Goal: Browse casually

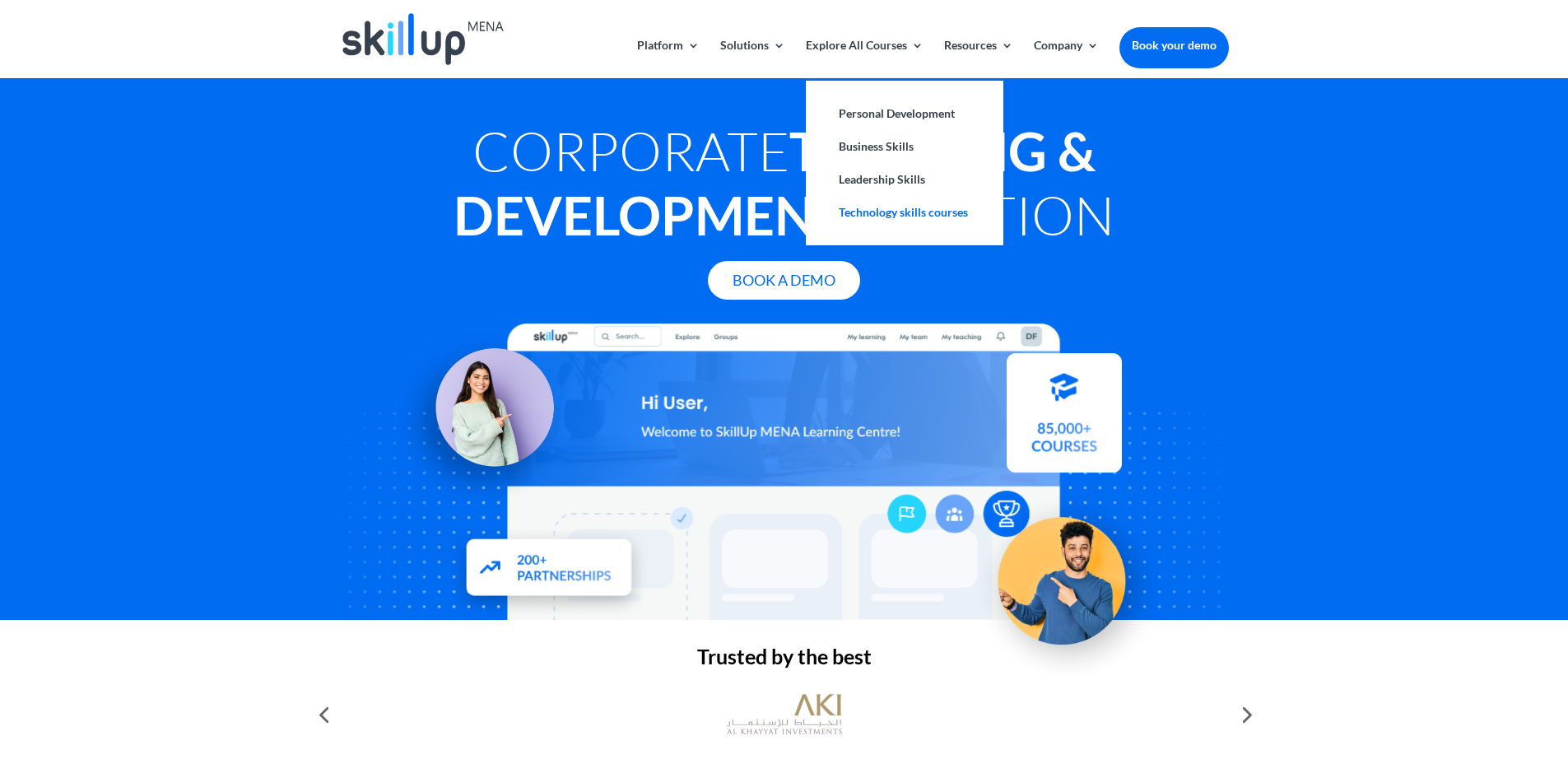
click at [938, 214] on link "Technology skills courses" at bounding box center [904, 211] width 165 height 33
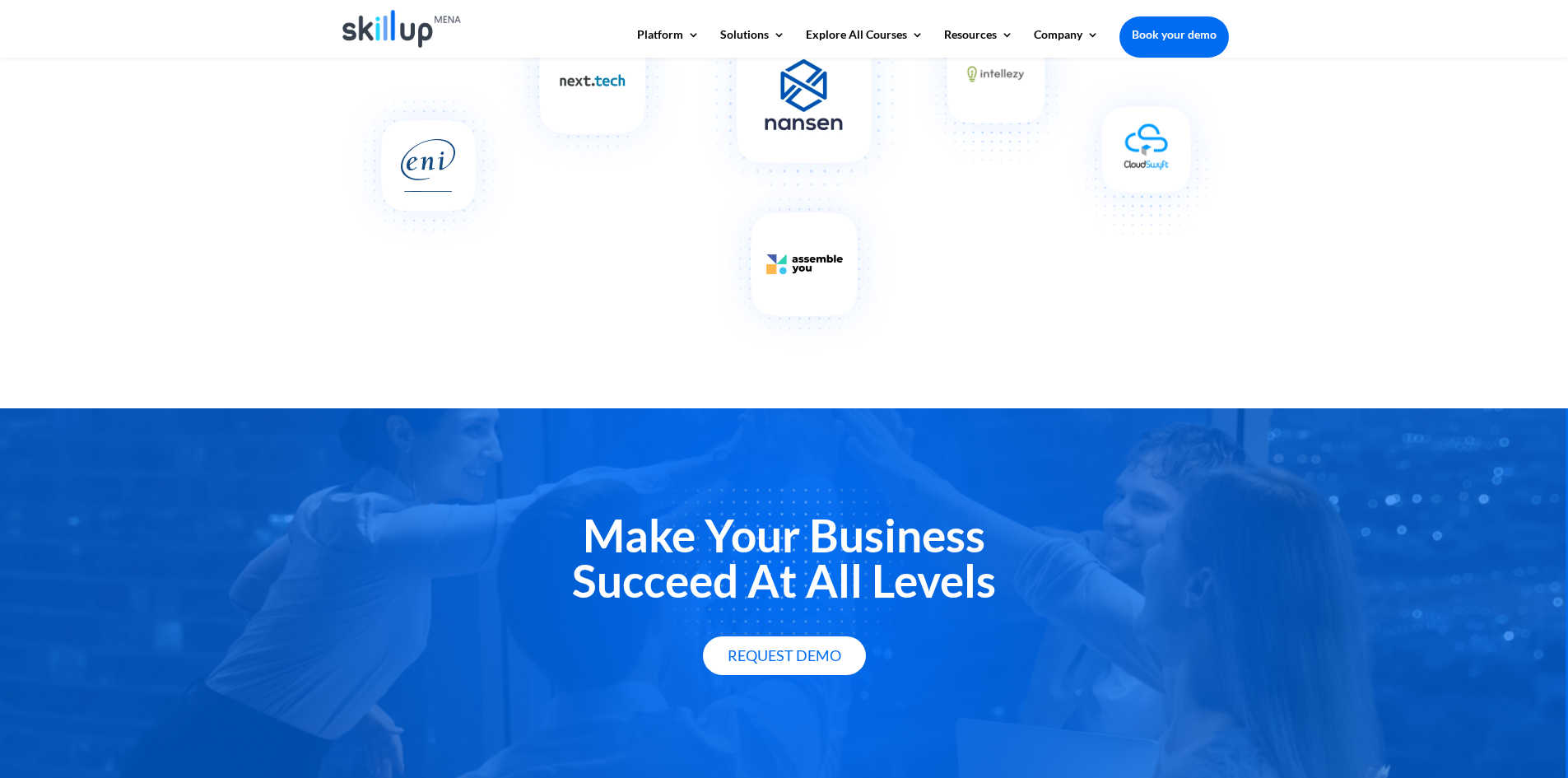
scroll to position [1893, 0]
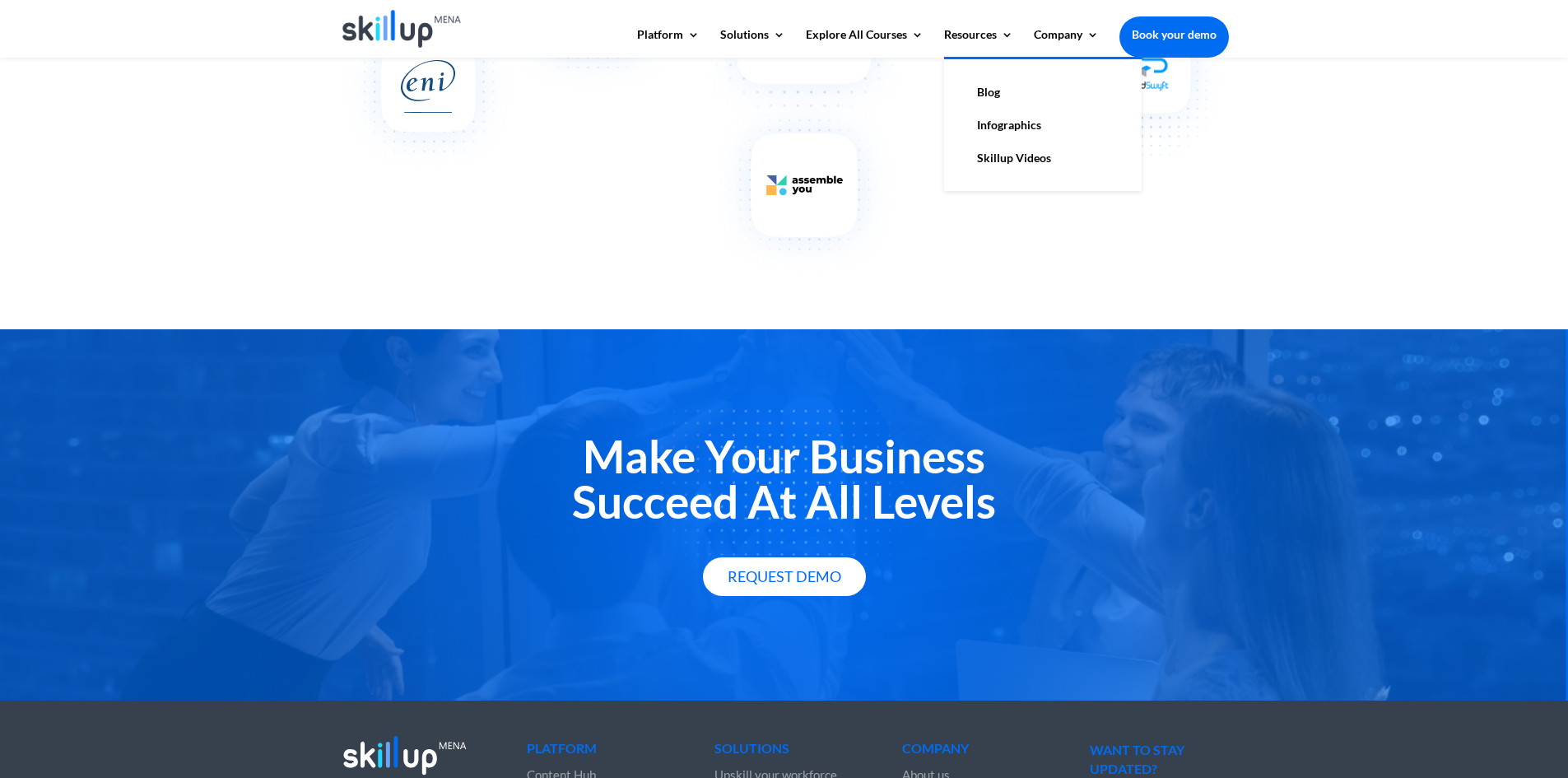
click at [1028, 157] on link "Skillup Videos" at bounding box center [1043, 157] width 165 height 33
